Goal: Answer question/provide support

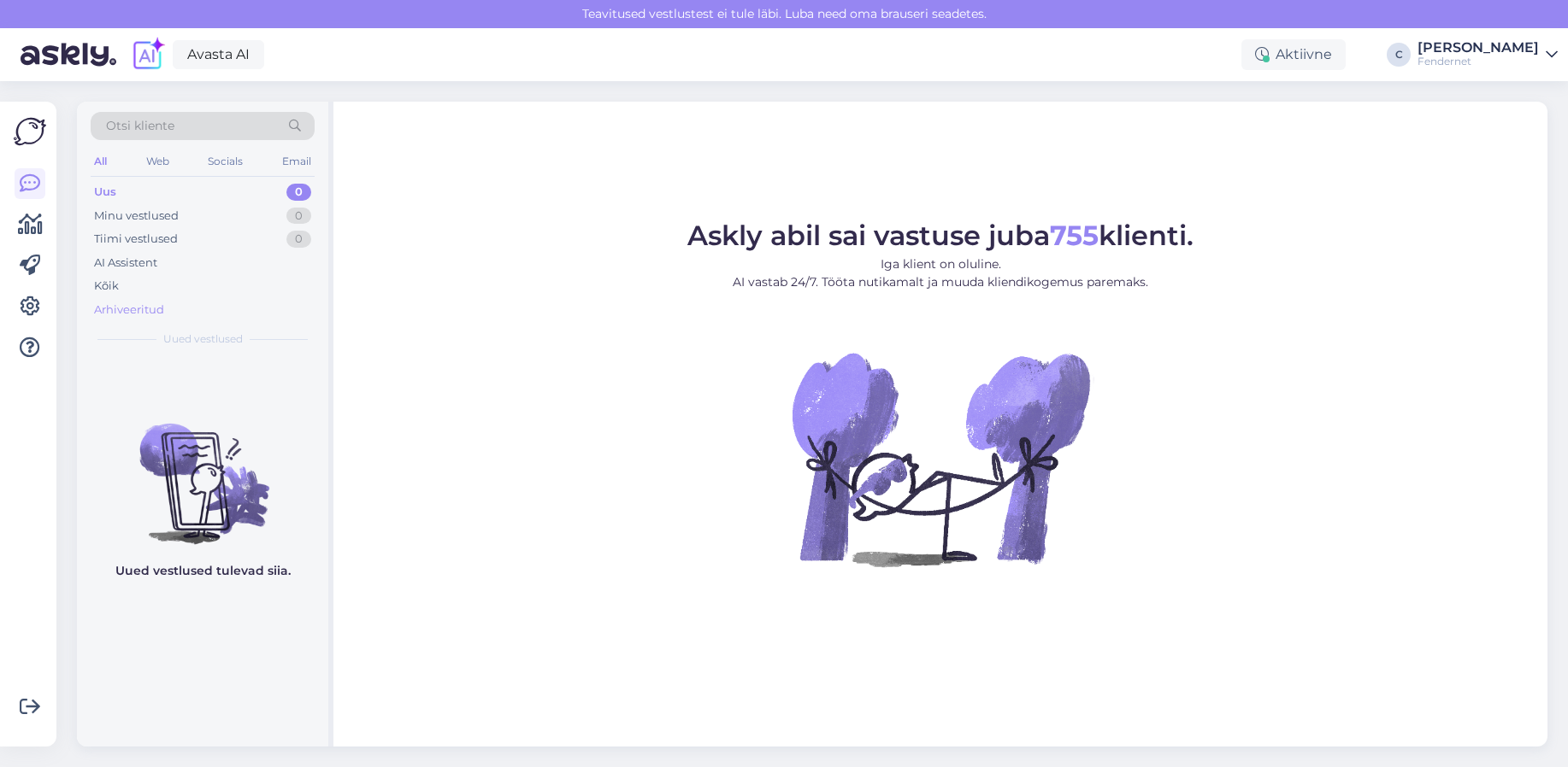
click at [154, 303] on div "Arhiveeritud" at bounding box center [130, 310] width 70 height 18
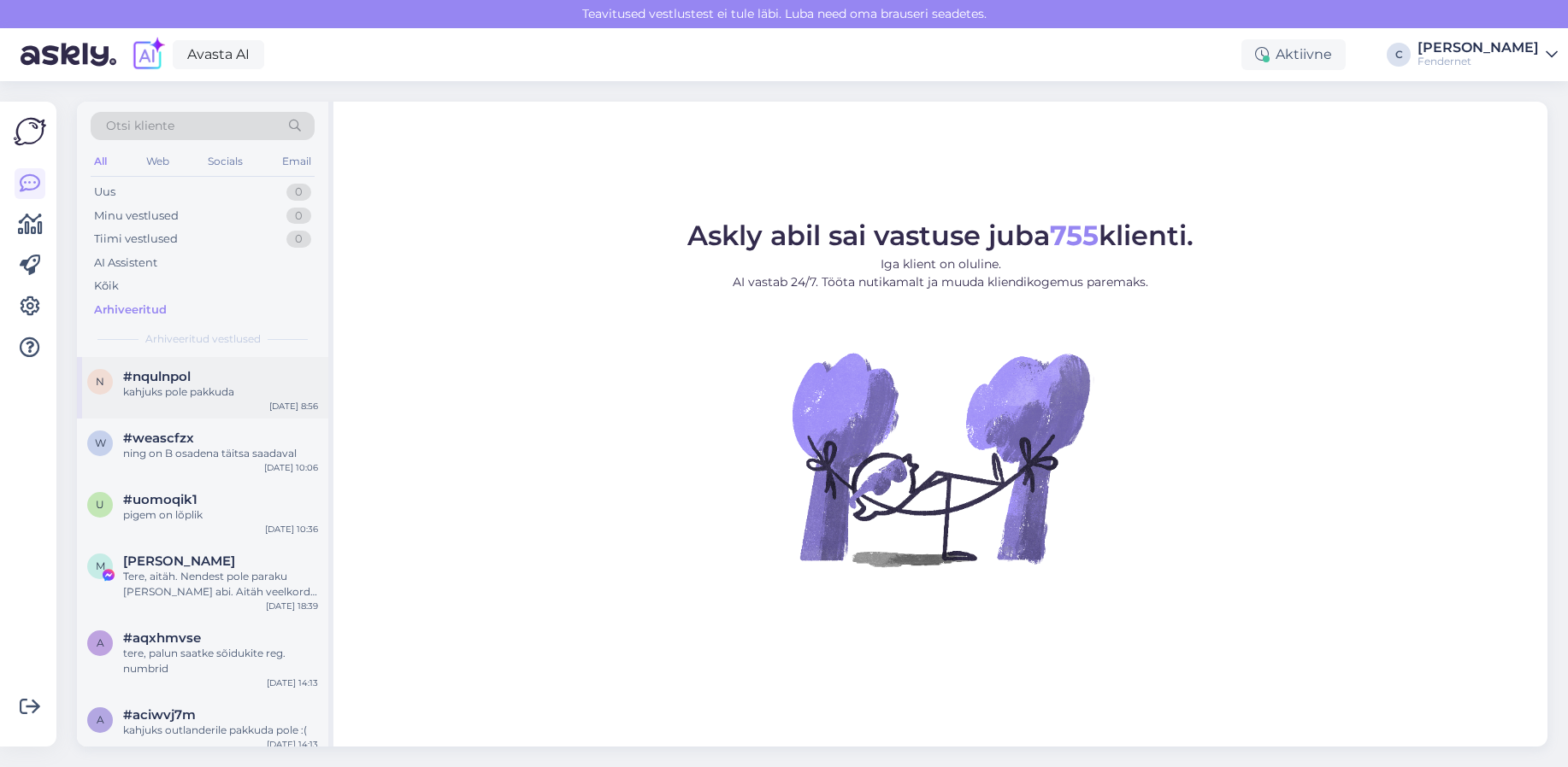
click at [288, 389] on div "kahjuks pole pakkuda" at bounding box center [220, 392] width 195 height 16
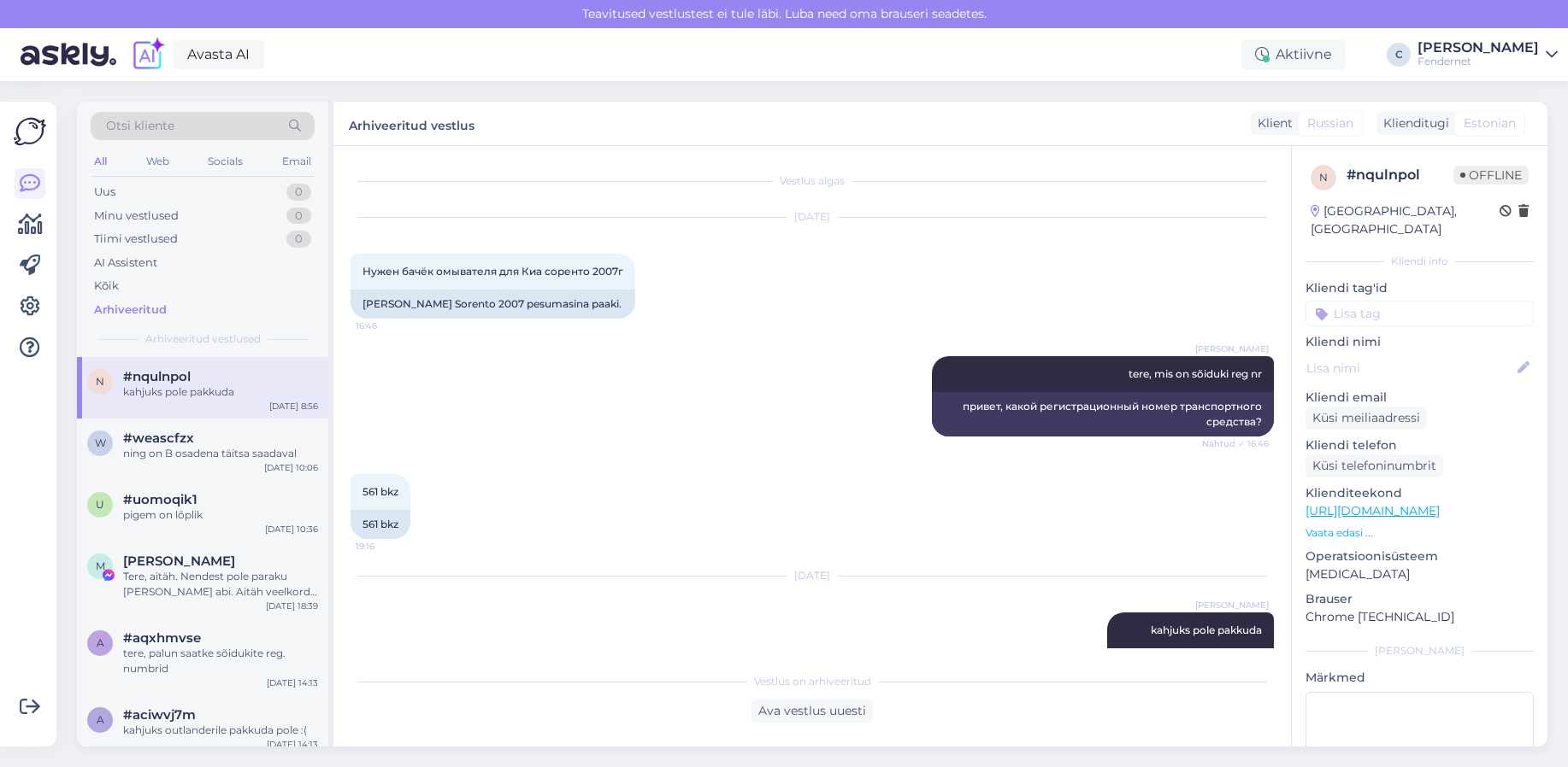
scroll to position [48, 0]
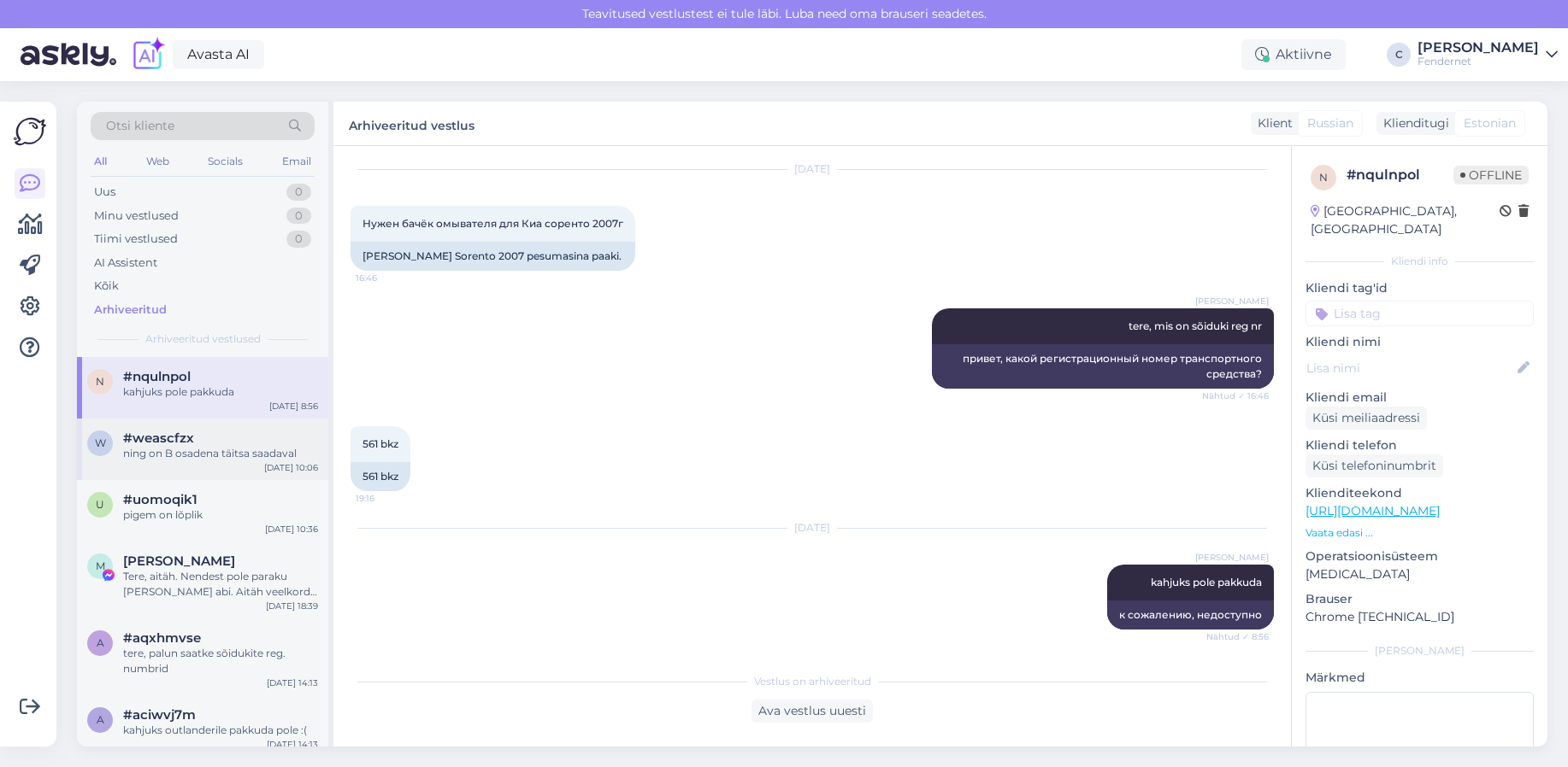
click at [280, 458] on div "ning on B osadena täitsa saadaval" at bounding box center [220, 454] width 195 height 16
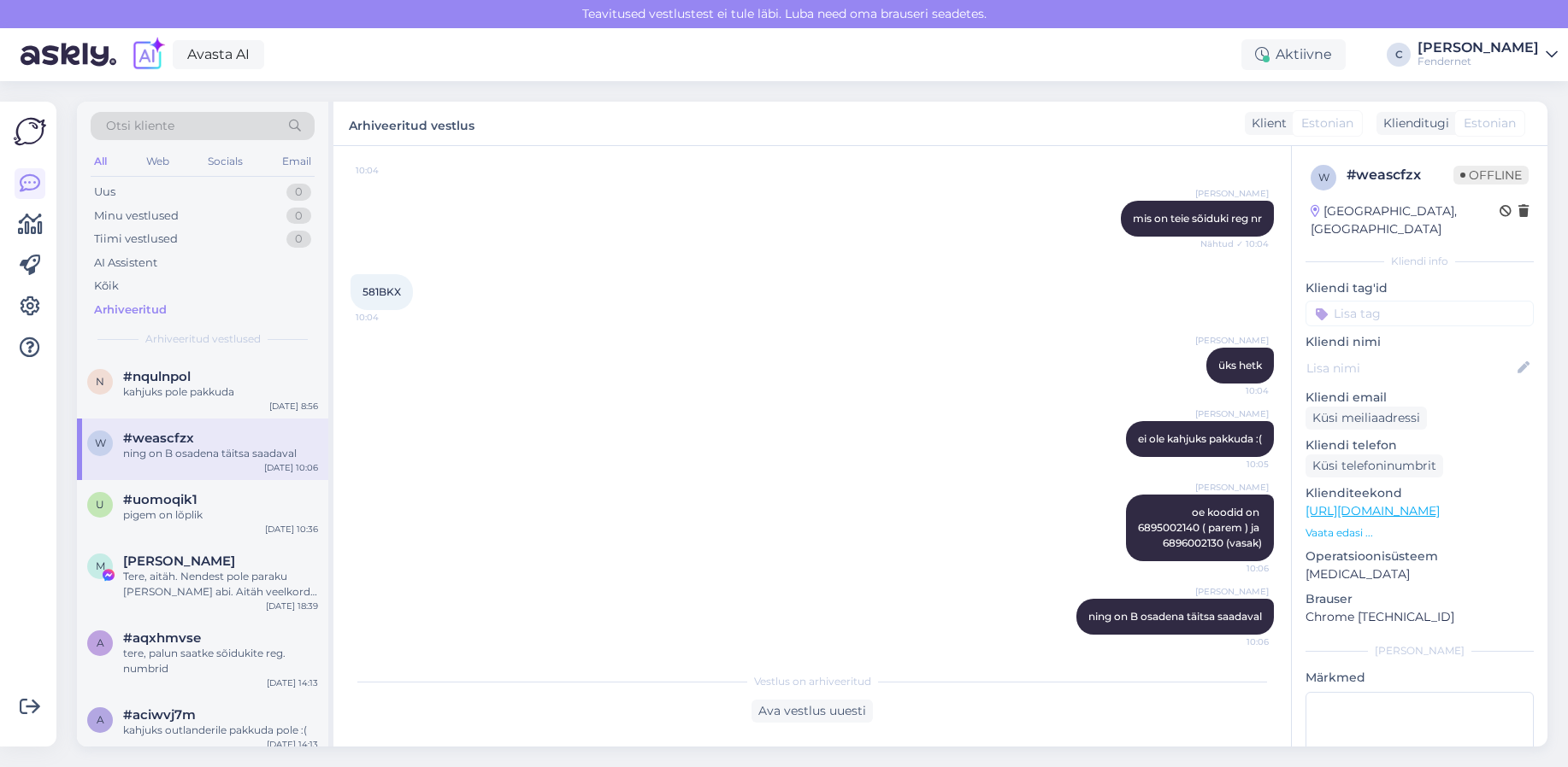
scroll to position [278, 0]
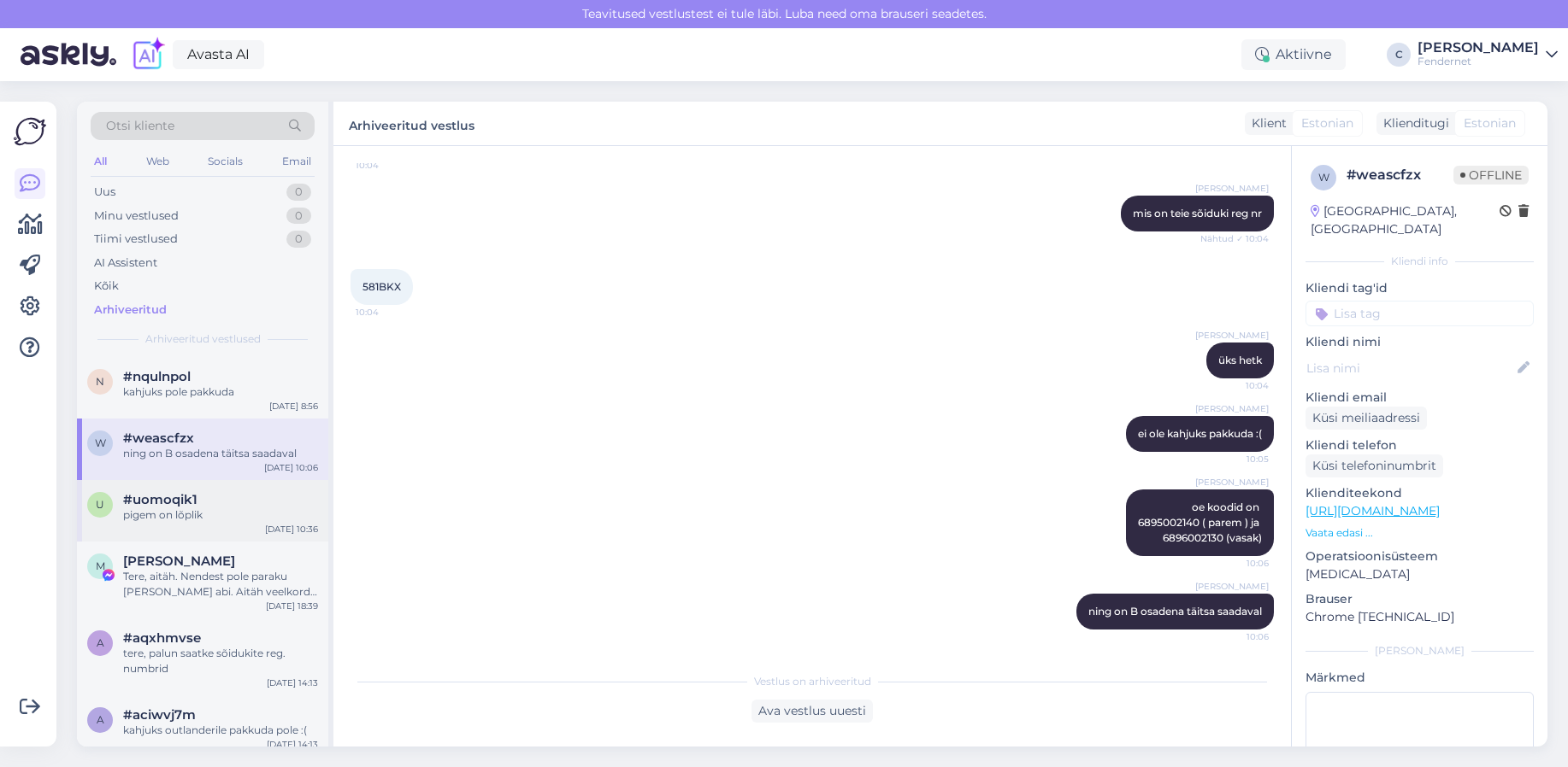
click at [232, 515] on div "pigem on lõplik" at bounding box center [220, 515] width 195 height 16
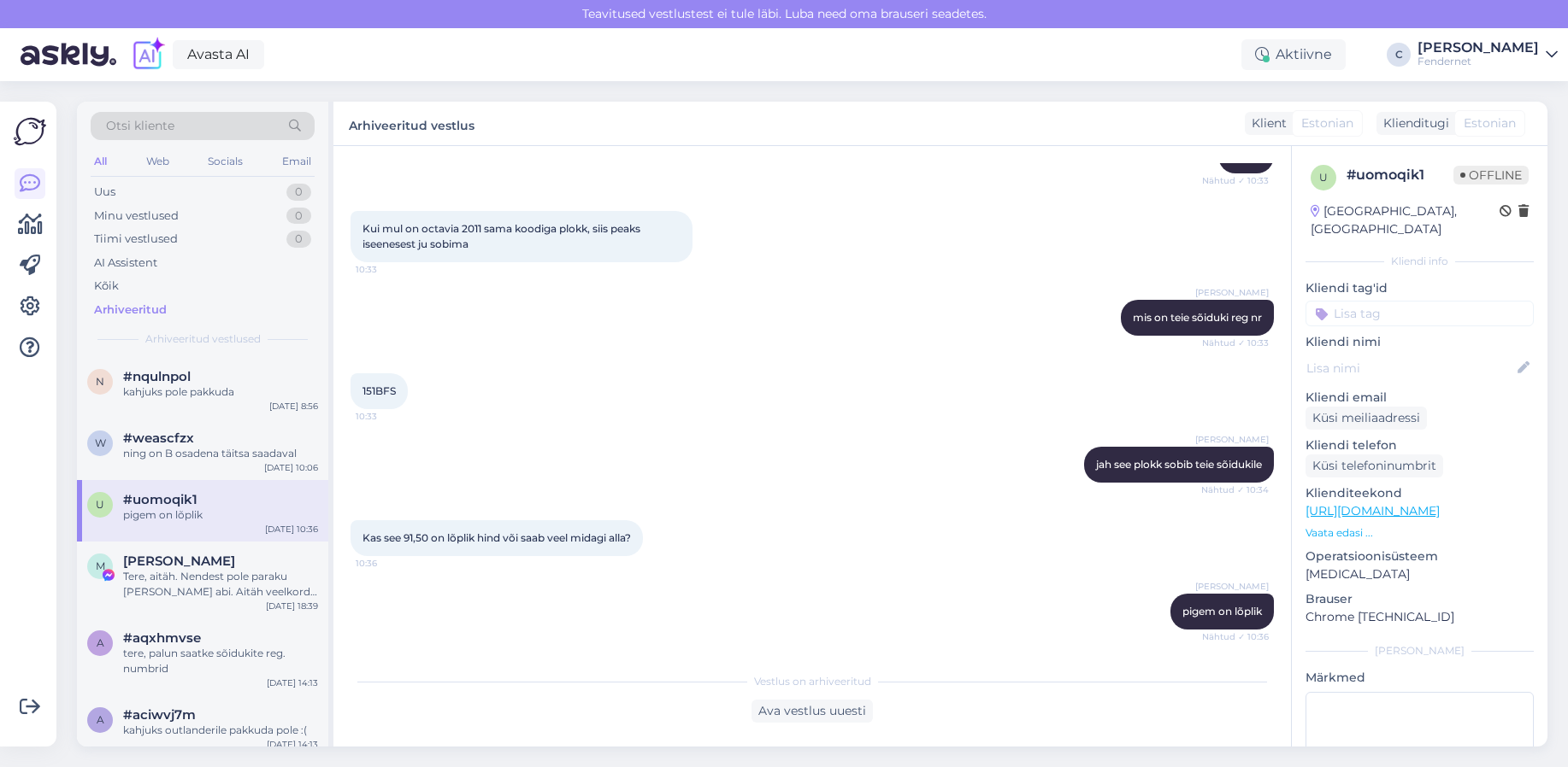
scroll to position [205, 0]
click at [597, 548] on div "Kas see 91,50 on lõplik hind või saab veel midagi alla? 10:36" at bounding box center [497, 538] width 292 height 36
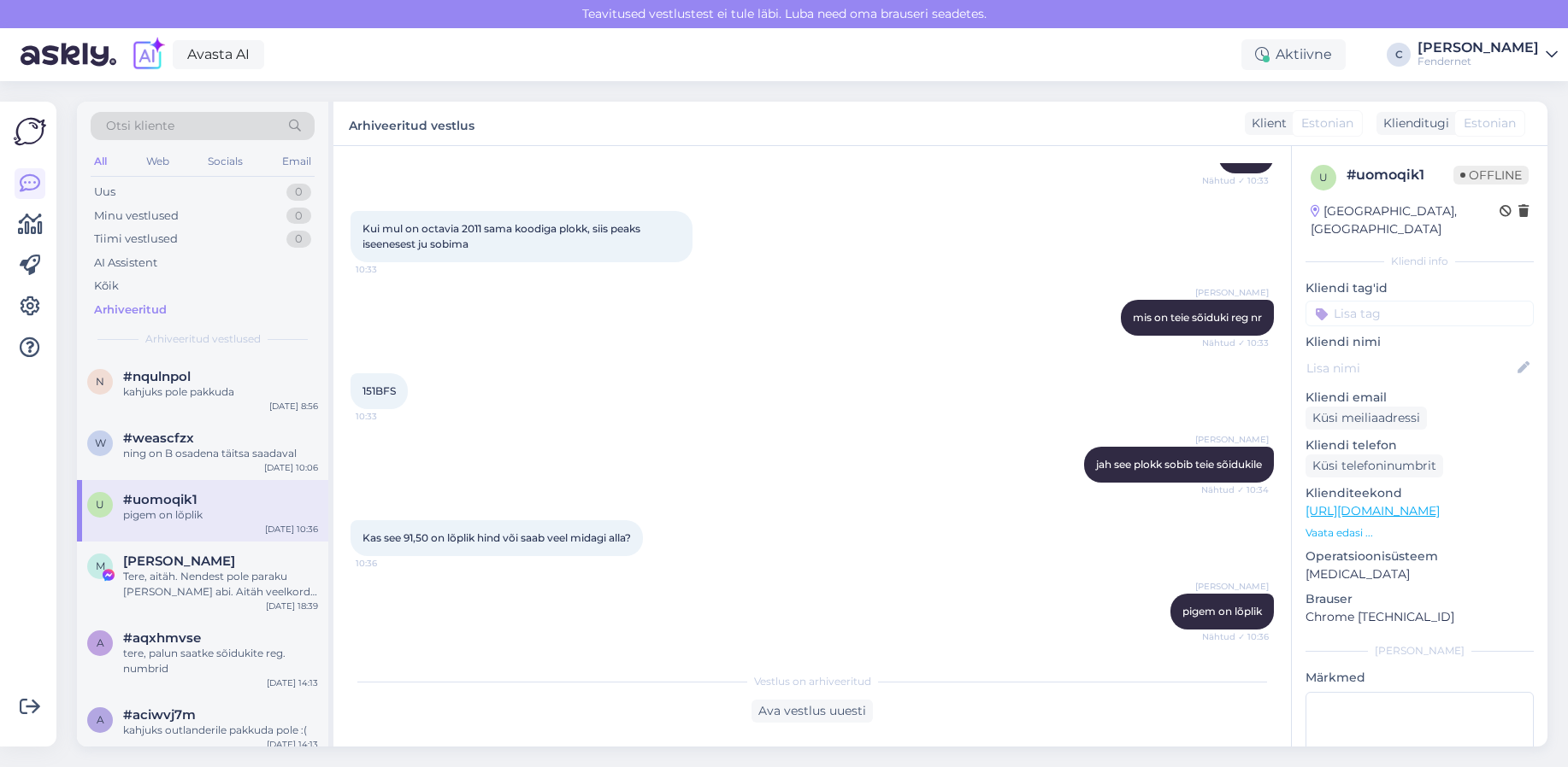
click at [788, 452] on div "[PERSON_NAME] jah see plokk sobib teie sõidukile Nähtud ✓ 10:34" at bounding box center [812, 464] width 923 height 73
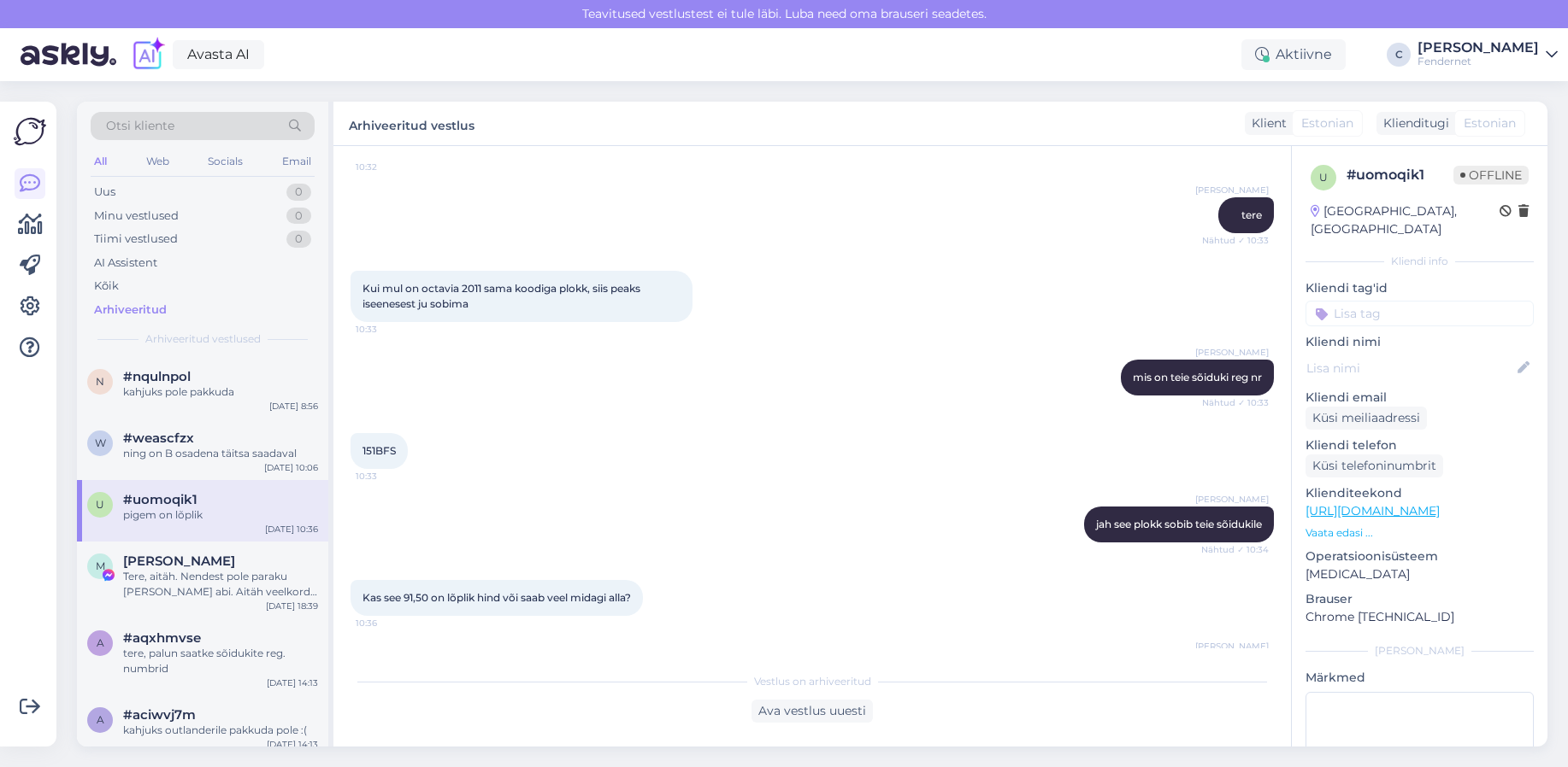
scroll to position [34, 0]
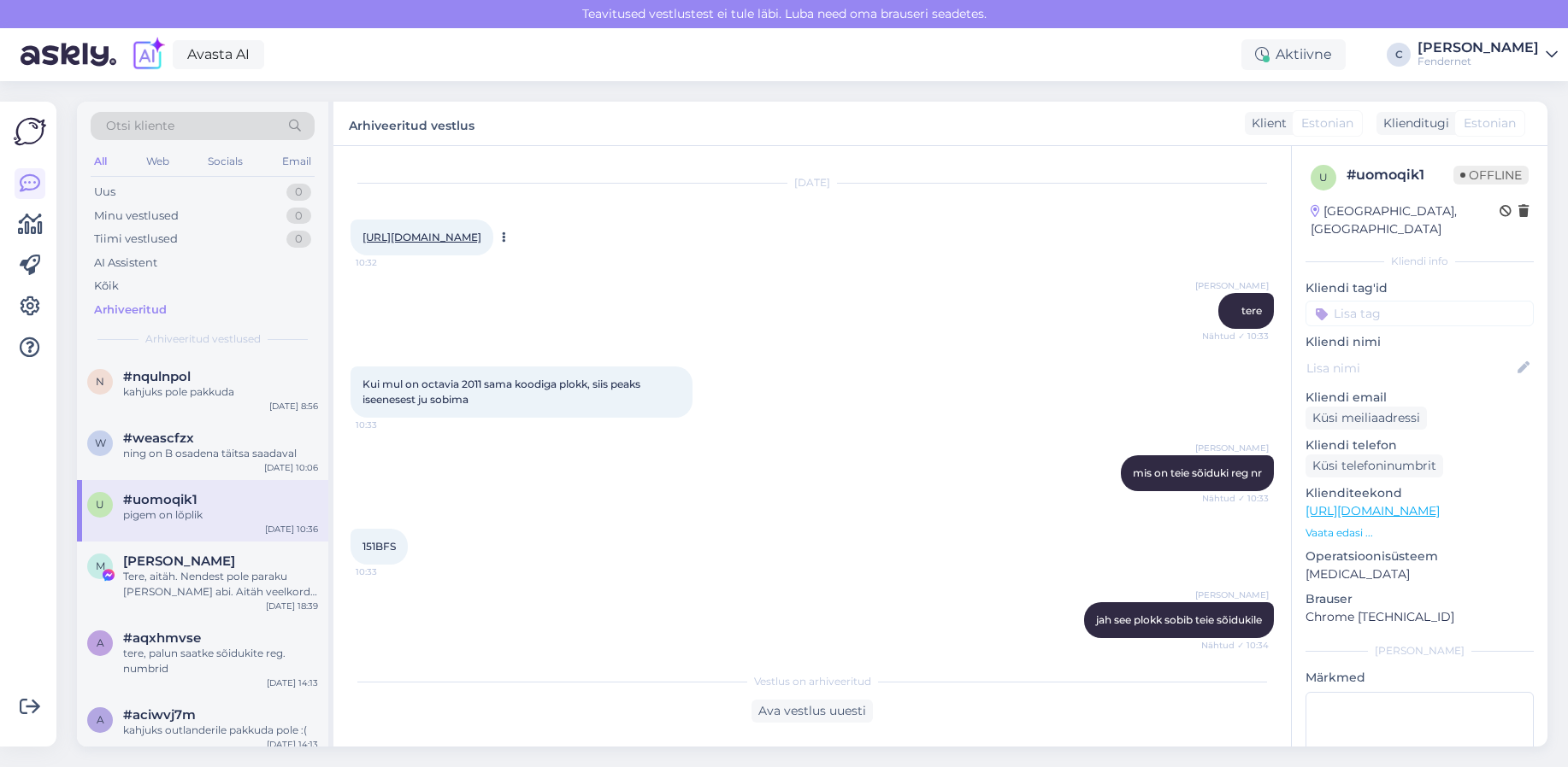
click at [481, 237] on link "[URL][DOMAIN_NAME]" at bounding box center [422, 237] width 119 height 13
